Goal: Task Accomplishment & Management: Complete application form

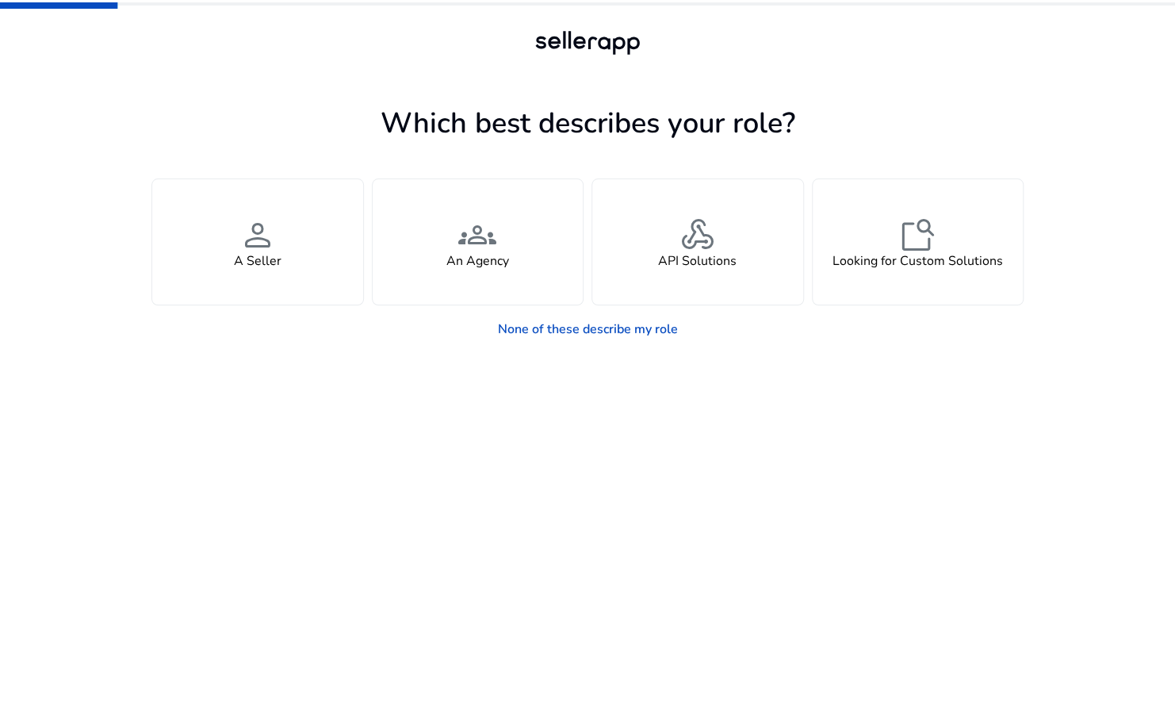
drag, startPoint x: 323, startPoint y: 267, endPoint x: 429, endPoint y: 378, distance: 154.3
click at [429, 378] on app-seller-type "Which best describes your role? You manage your own brand or store and are look…" at bounding box center [587, 407] width 873 height 614
click at [500, 329] on link "None of these describe my role" at bounding box center [587, 329] width 205 height 32
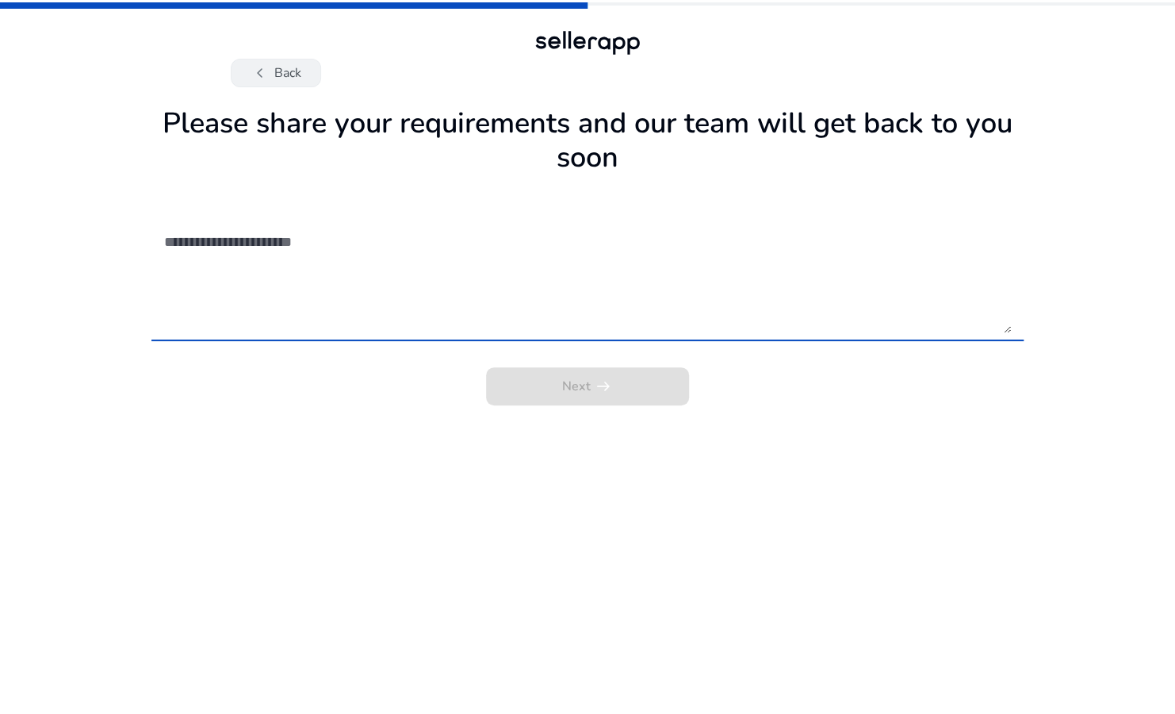
click at [261, 76] on span "chevron_left" at bounding box center [260, 72] width 19 height 19
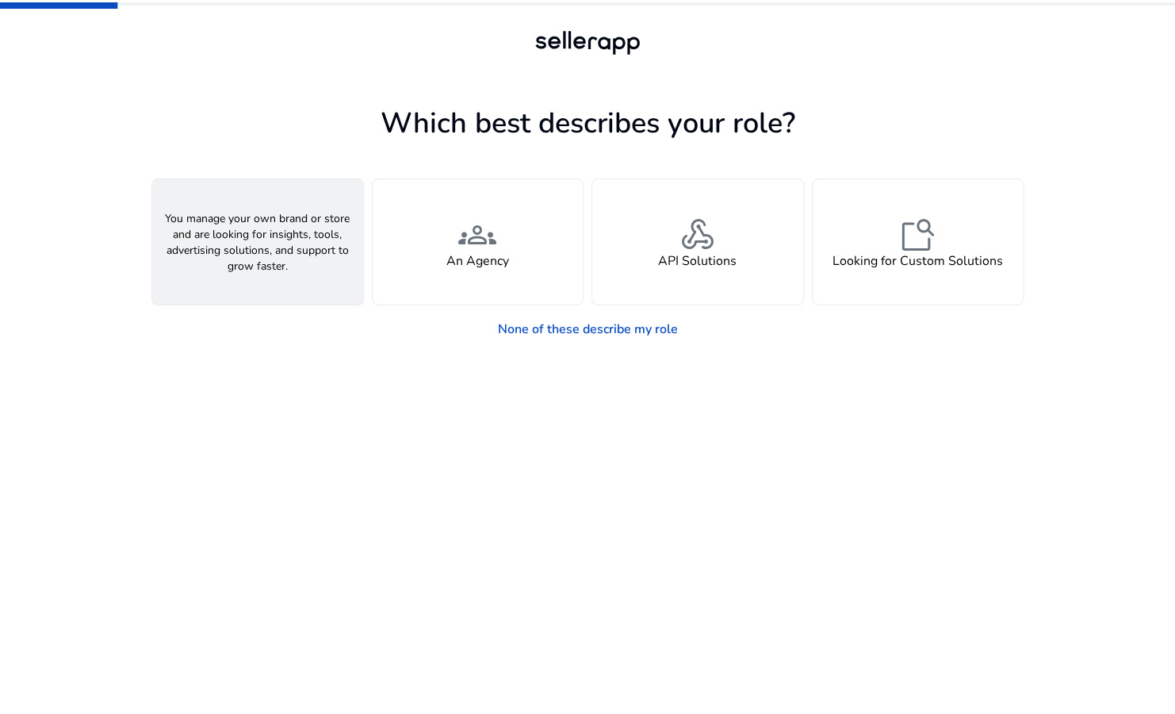
click at [272, 224] on span "person" at bounding box center [258, 235] width 38 height 38
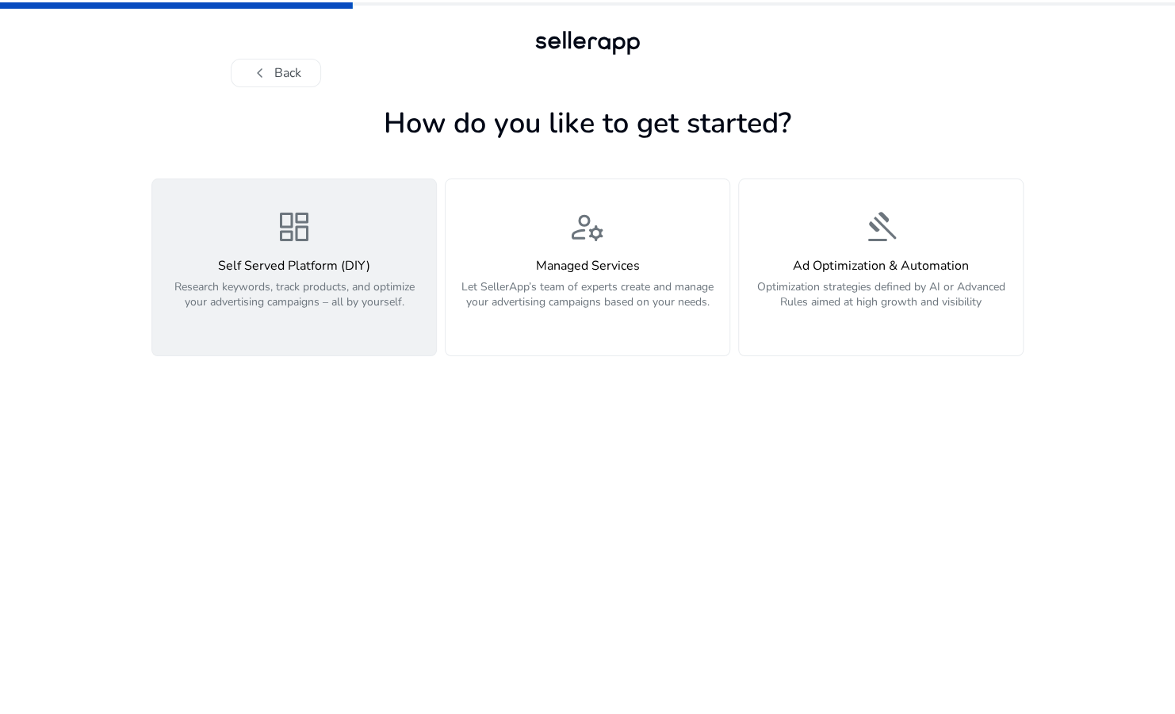
click at [311, 237] on span "dashboard" at bounding box center [294, 227] width 38 height 38
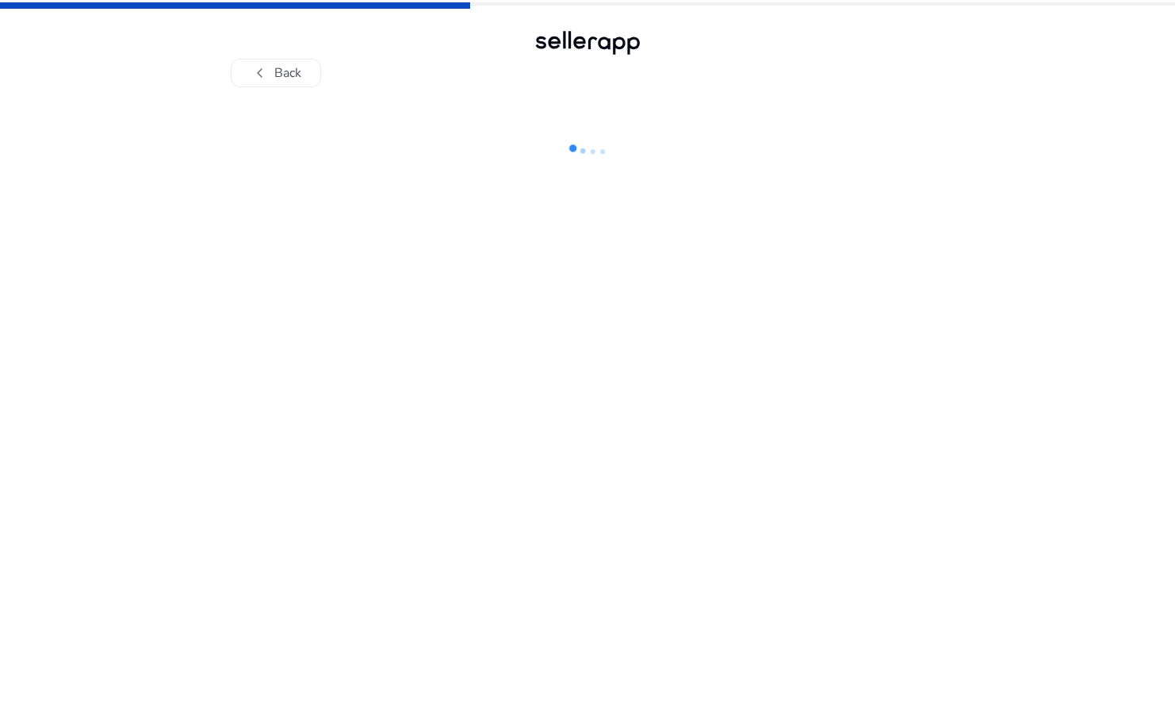
click at [564, 41] on div at bounding box center [588, 43] width 114 height 32
click at [283, 73] on button "chevron_left Back" at bounding box center [276, 73] width 90 height 29
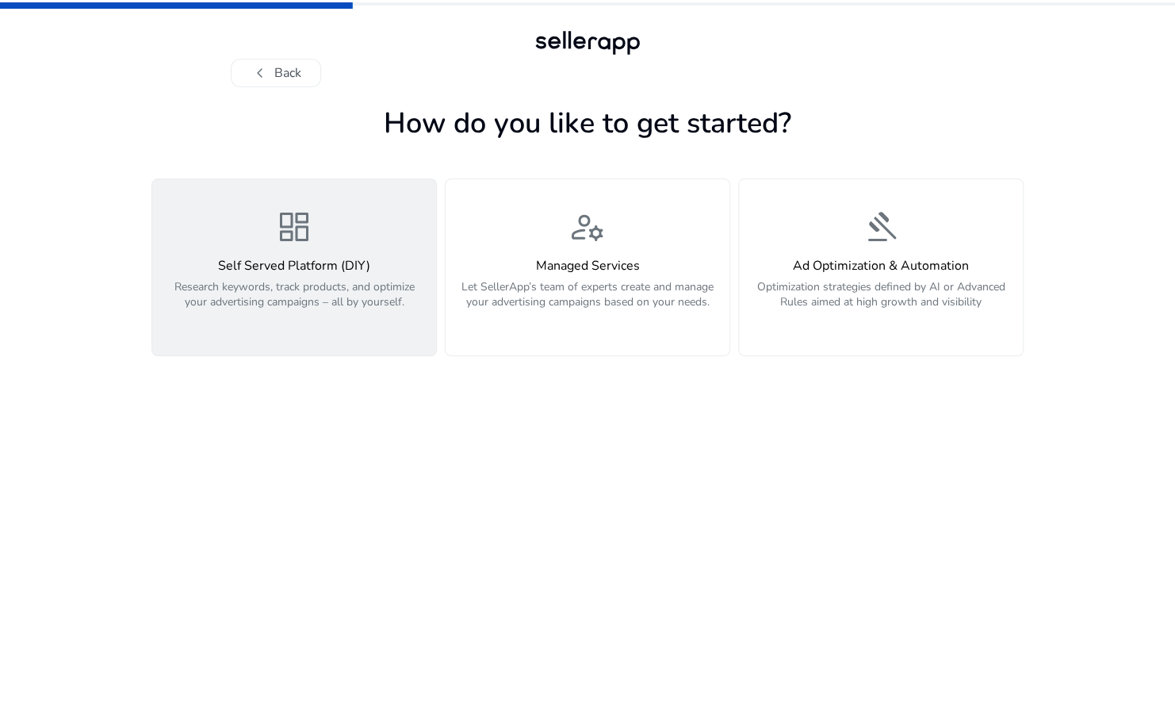
click at [347, 290] on p "Research keywords, track products, and optimize your advertising campaigns – al…" at bounding box center [294, 303] width 265 height 48
